Goal: Task Accomplishment & Management: Complete application form

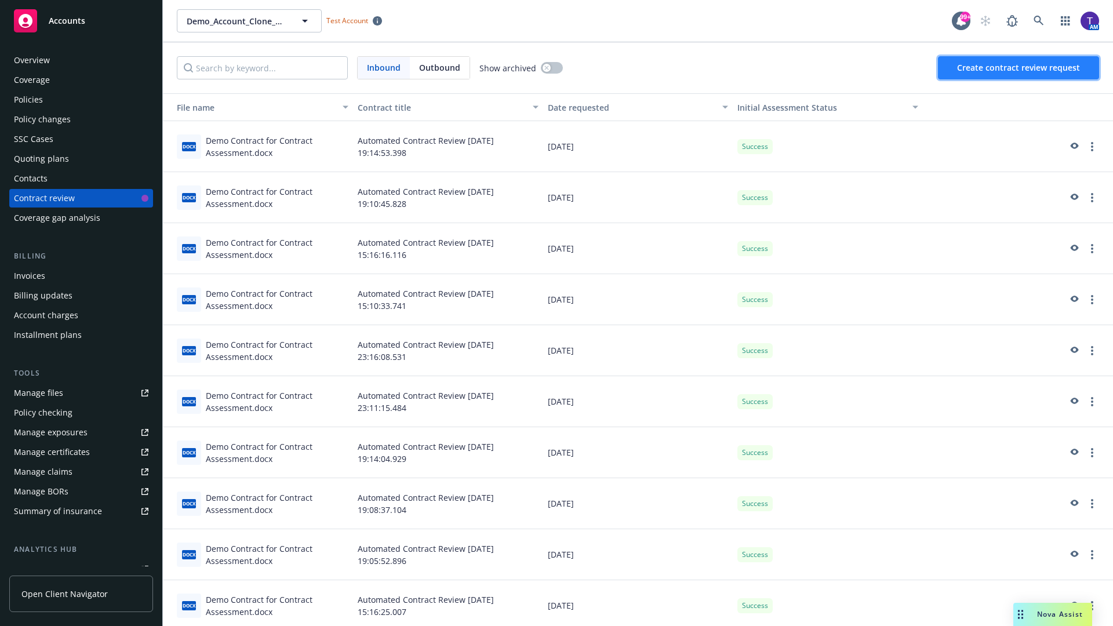
click at [1019, 68] on span "Create contract review request" at bounding box center [1018, 67] width 123 height 11
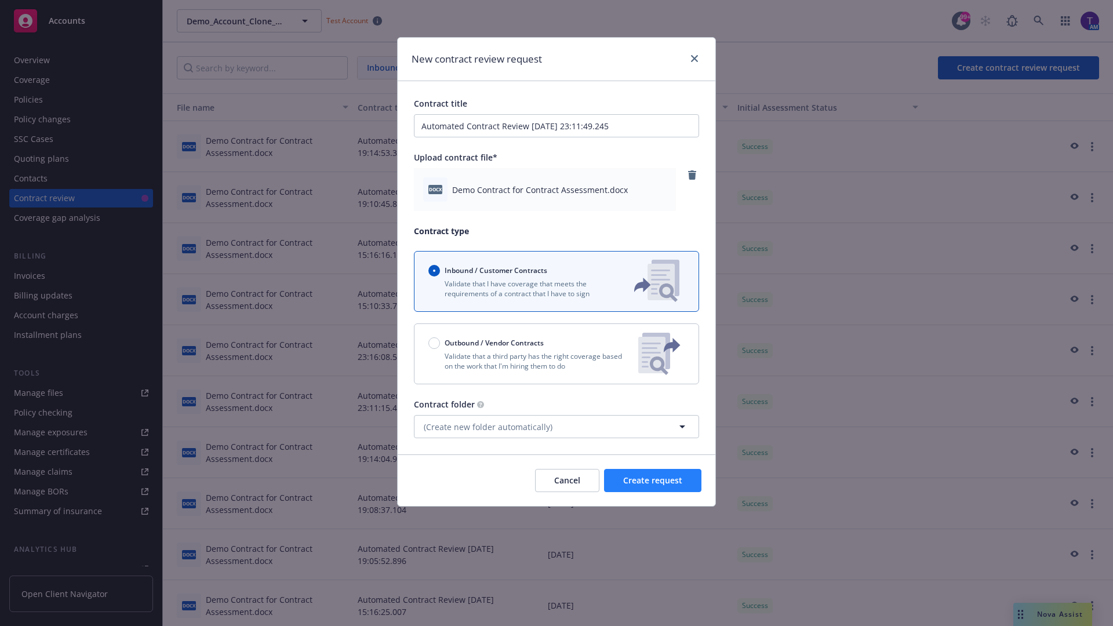
type input "Automated Contract Review [DATE] 23:11:49.245"
click at [653, 481] on span "Create request" at bounding box center [652, 480] width 59 height 11
